Goal: Contribute content: Contribute content

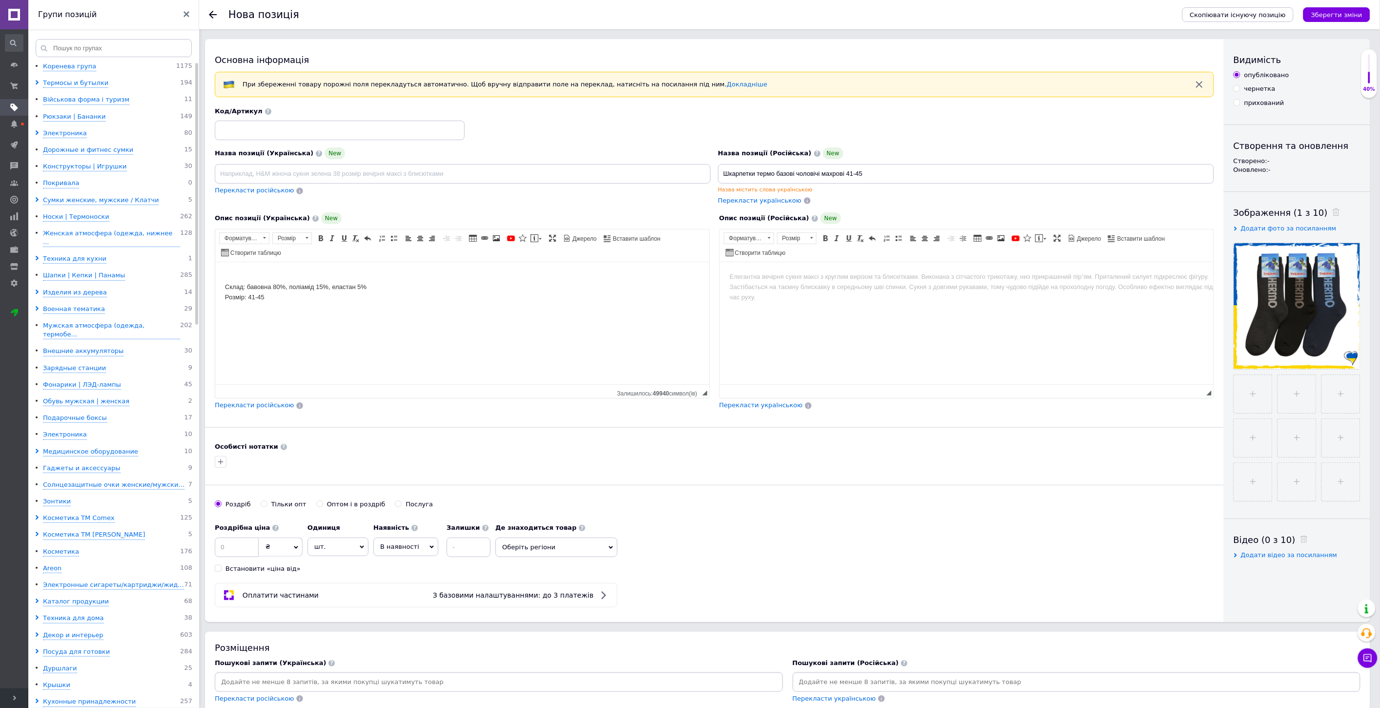
click at [1271, 89] on div "чернетка" at bounding box center [1259, 88] width 31 height 9
click at [1240, 89] on input "чернетка" at bounding box center [1236, 88] width 6 height 6
radio input "true"
click at [1345, 18] on icon "Зберегти зміни" at bounding box center [1336, 14] width 51 height 7
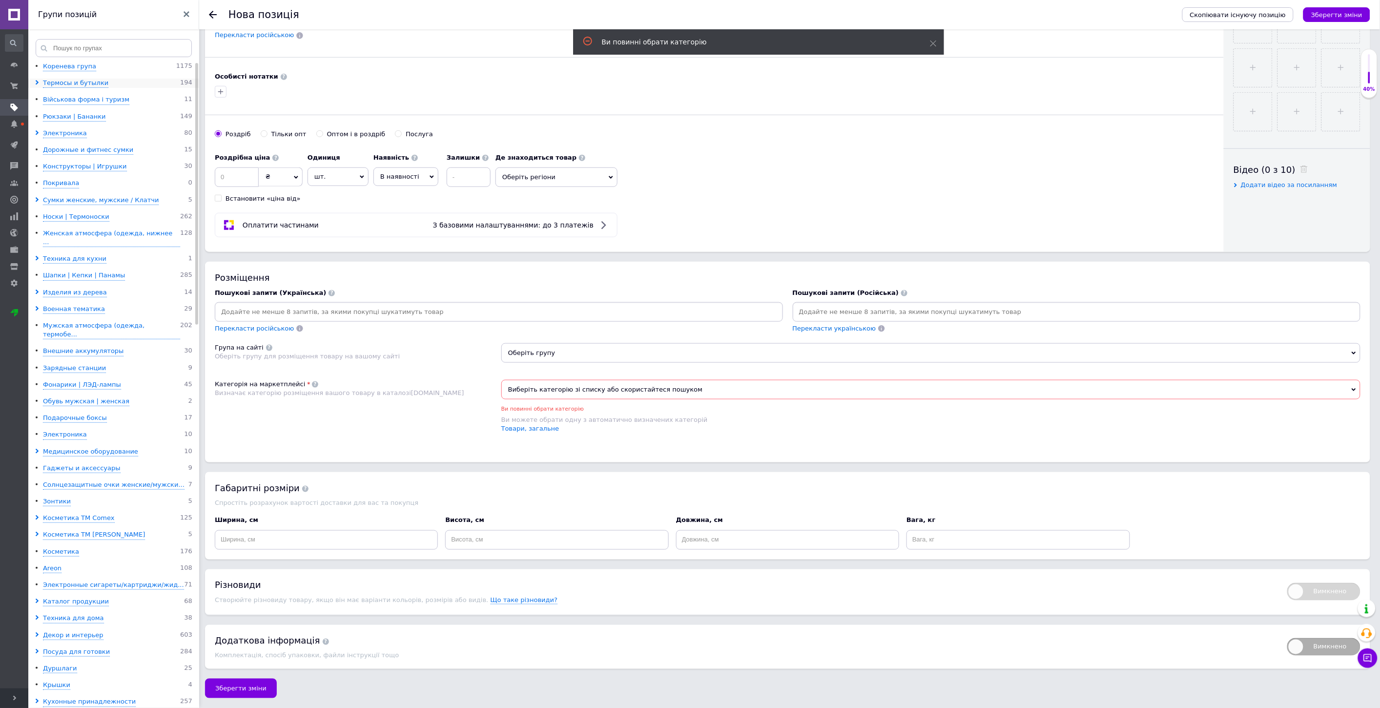
scroll to position [424, 0]
click at [529, 387] on span "Виберіть категорію зі списку або скористайтеся пошуком" at bounding box center [930, 390] width 859 height 20
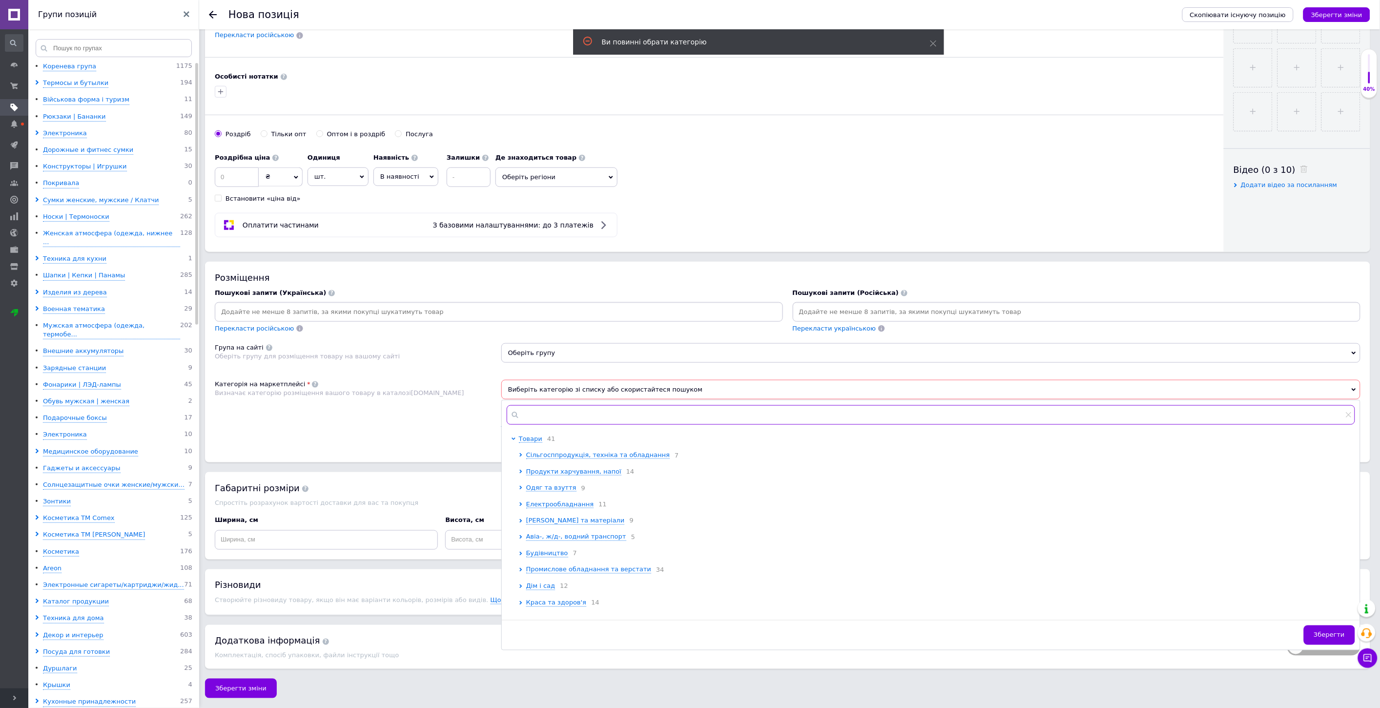
click at [533, 408] on input "text" at bounding box center [931, 415] width 848 height 20
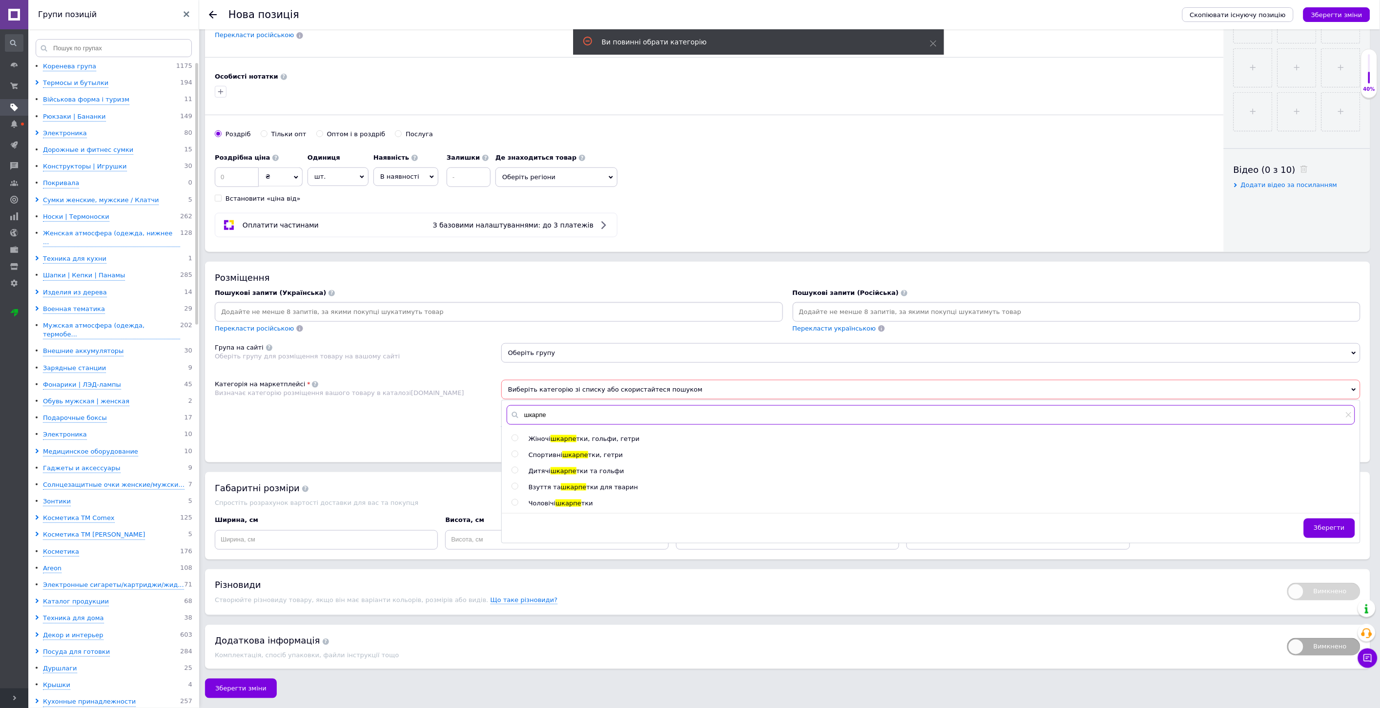
type input "шкарпе"
click at [519, 499] on div at bounding box center [517, 503] width 10 height 9
click at [513, 499] on input "radio" at bounding box center [515, 502] width 6 height 6
radio input "true"
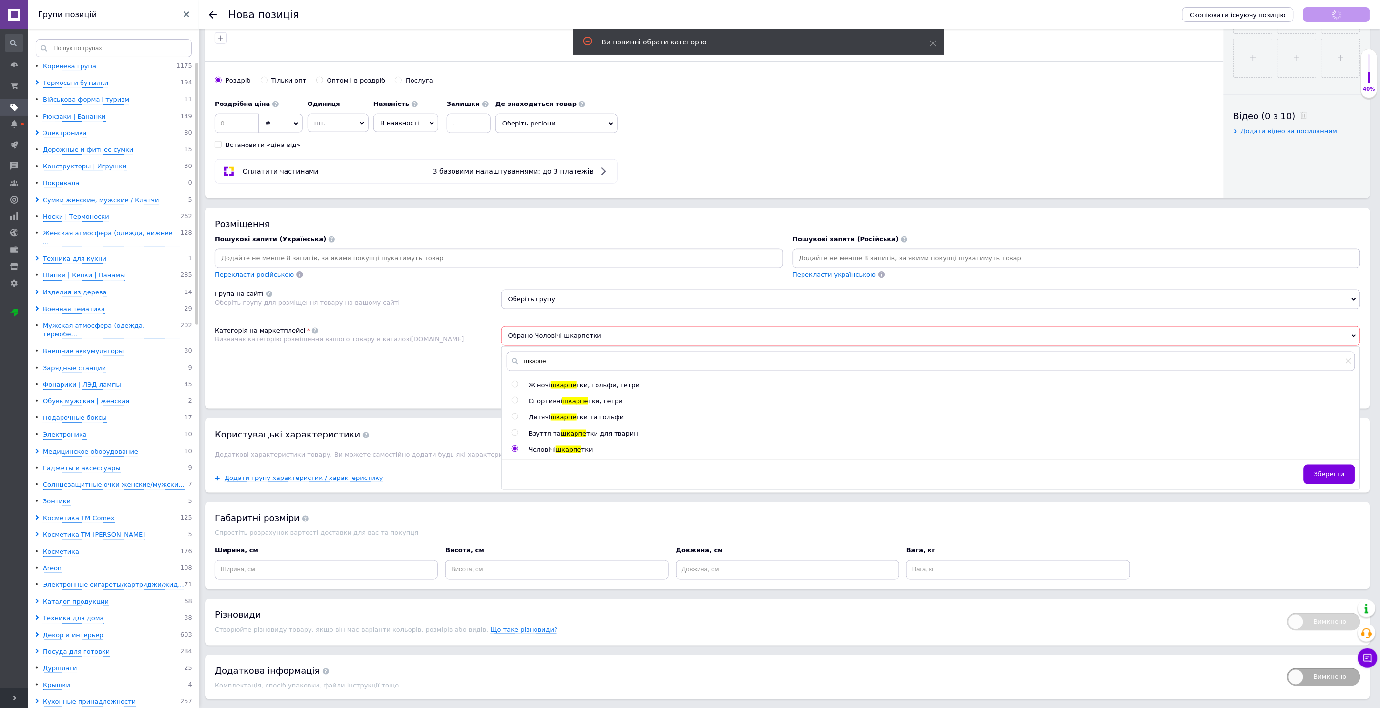
click at [448, 390] on div "Категорія на маркетплейсі Визначає категорію розміщення вашого товару в каталоз…" at bounding box center [358, 357] width 287 height 63
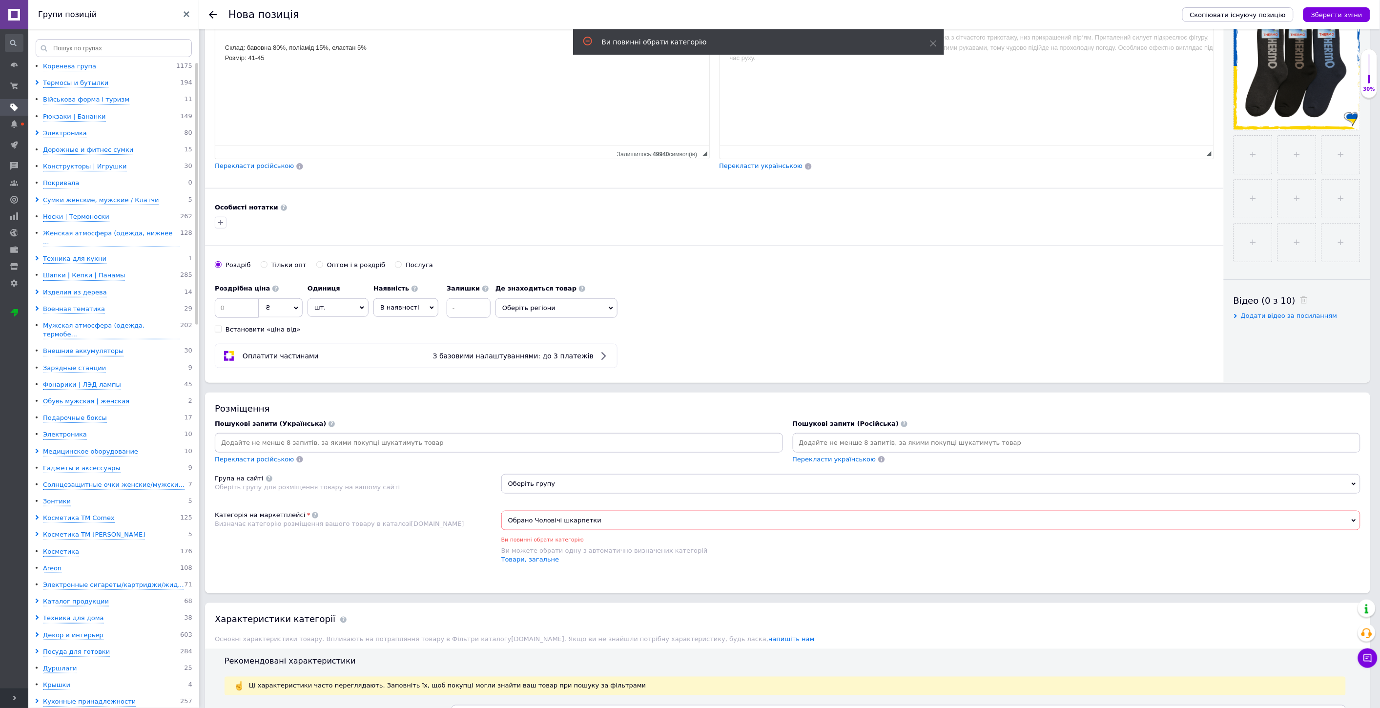
scroll to position [0, 0]
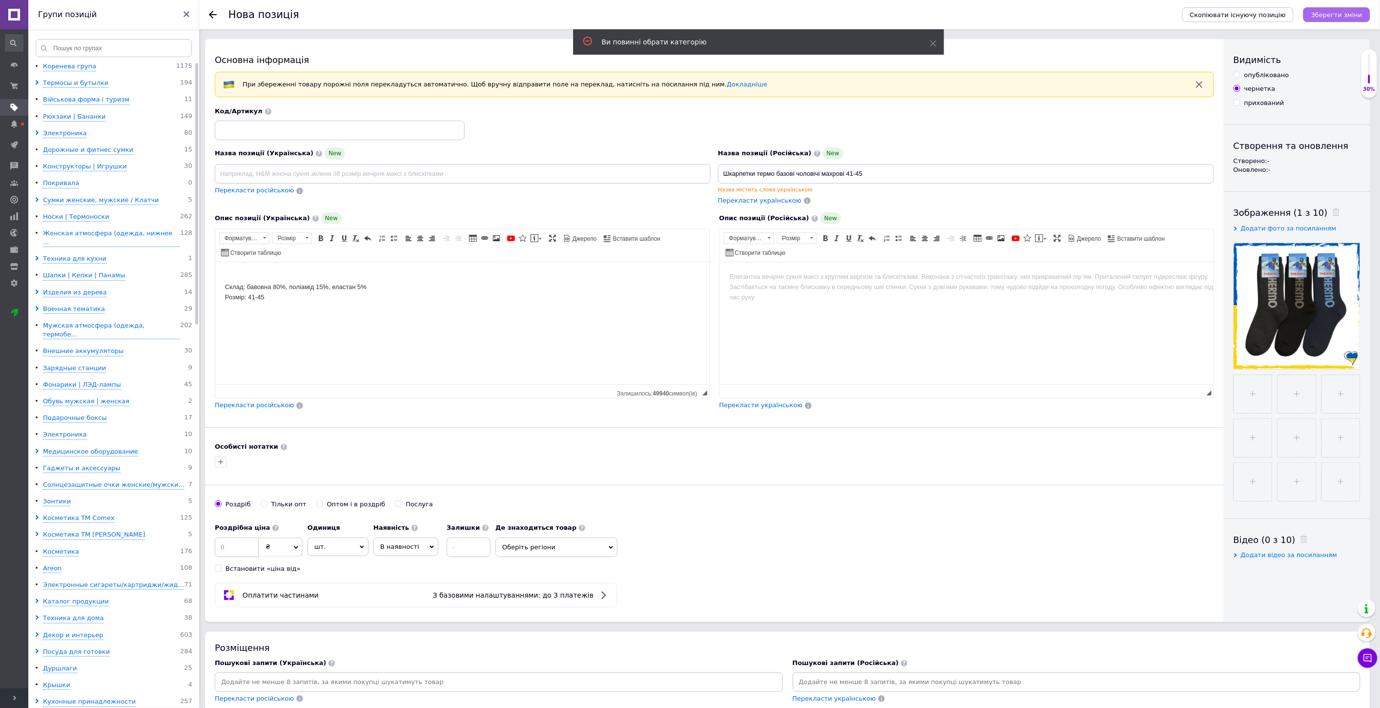
click at [1333, 12] on icon "Зберегти зміни" at bounding box center [1336, 14] width 51 height 7
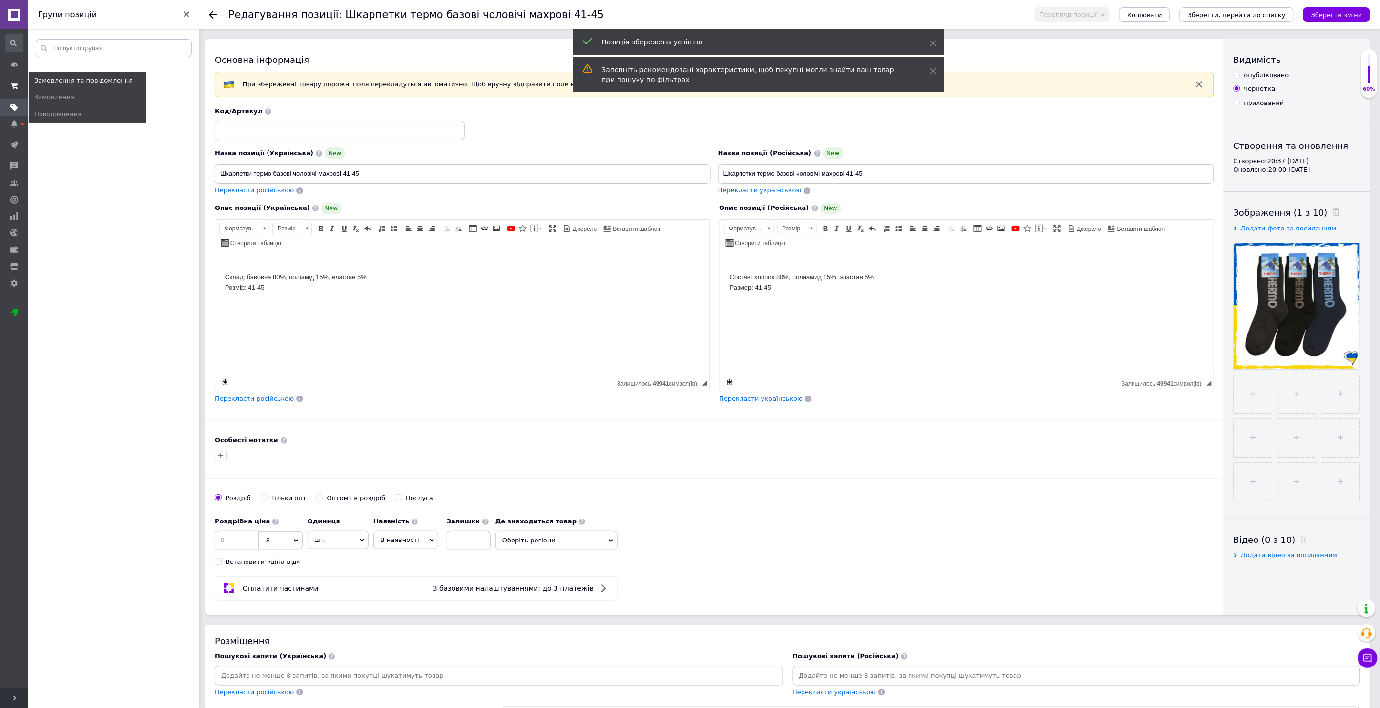
click at [23, 84] on span at bounding box center [14, 86] width 28 height 18
